Goal: Task Accomplishment & Management: Manage account settings

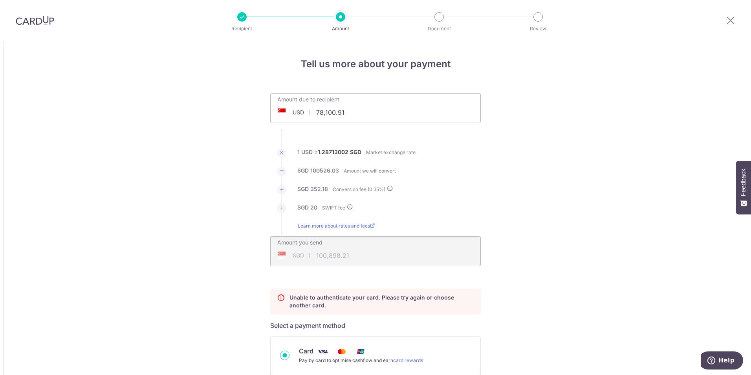
click at [374, 185] on div "Recipient Amount Document Review Tell us more about your payment Amount due to …" at bounding box center [375, 187] width 751 height 375
click at [732, 18] on icon at bounding box center [729, 20] width 9 height 10
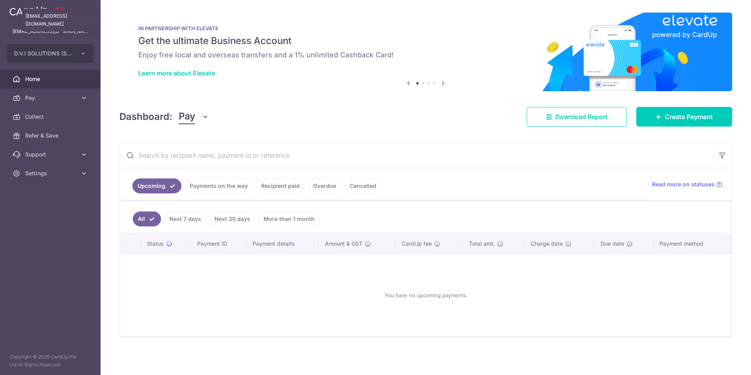
click at [48, 31] on p "[EMAIL_ADDRESS][DOMAIN_NAME]" at bounding box center [50, 31] width 75 height 8
click at [24, 11] on img at bounding box center [28, 10] width 38 height 9
click at [59, 12] on span at bounding box center [60, 11] width 9 height 6
click at [23, 27] on div "[EMAIL_ADDRESS][DOMAIN_NAME] [DOMAIN_NAME][EMAIL_ADDRESS][DOMAIN_NAME]" at bounding box center [50, 31] width 100 height 19
click at [33, 50] on span "D.V.I SOLUTIONS (S) PTE. LTD." at bounding box center [43, 53] width 58 height 8
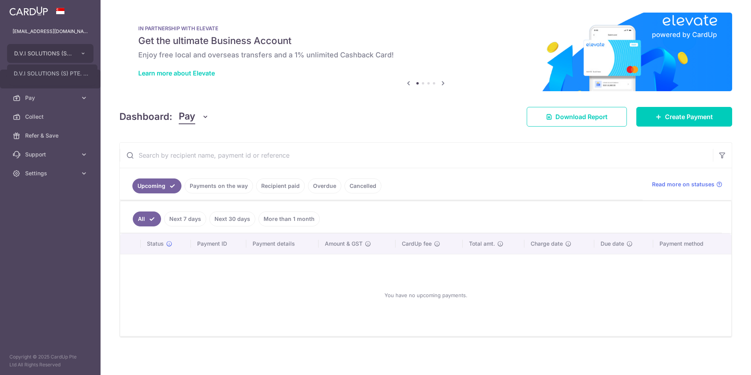
click at [35, 16] on link at bounding box center [28, 10] width 45 height 14
click at [39, 170] on span "Settings" at bounding box center [51, 173] width 52 height 8
click at [35, 216] on link "Logout" at bounding box center [50, 210] width 100 height 19
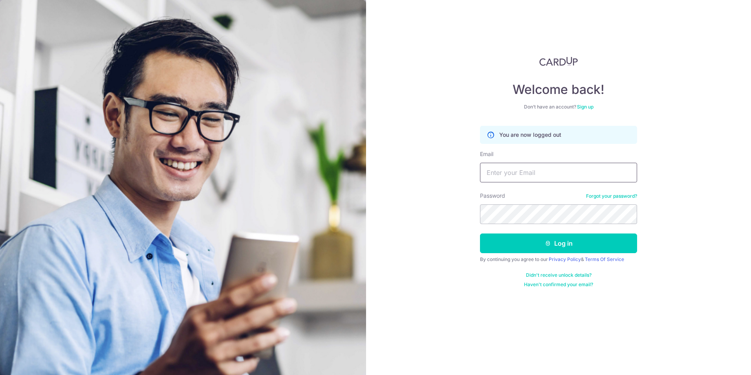
click at [549, 176] on input "Email" at bounding box center [558, 173] width 157 height 20
click at [402, 126] on div "Welcome back! Don’t have an account? Sign up You are now logged out Email Passw…" at bounding box center [558, 187] width 385 height 375
